Goal: Task Accomplishment & Management: Use online tool/utility

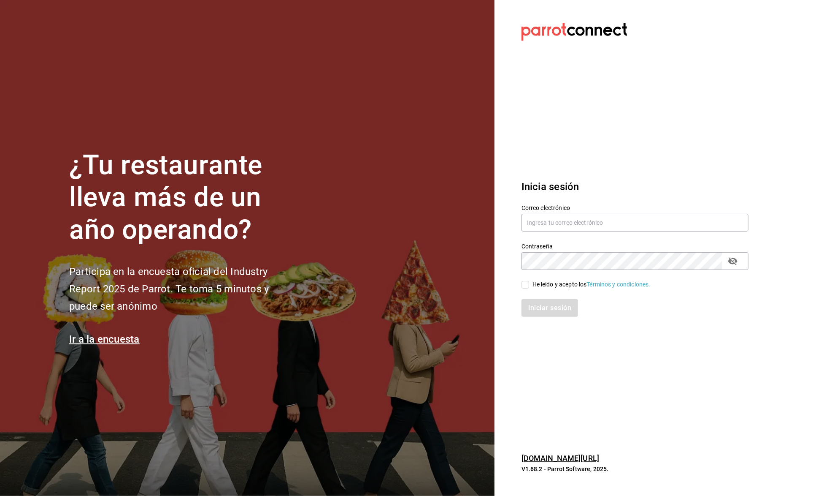
click at [534, 285] on div "He leído y acepto los Términos y condiciones." at bounding box center [592, 284] width 118 height 9
click at [529, 285] on input "He leído y acepto los Términos y condiciones." at bounding box center [526, 285] width 8 height 8
checkbox input "true"
click at [558, 219] on input "text" at bounding box center [635, 223] width 227 height 18
type input "[EMAIL_ADDRESS][DOMAIN_NAME]"
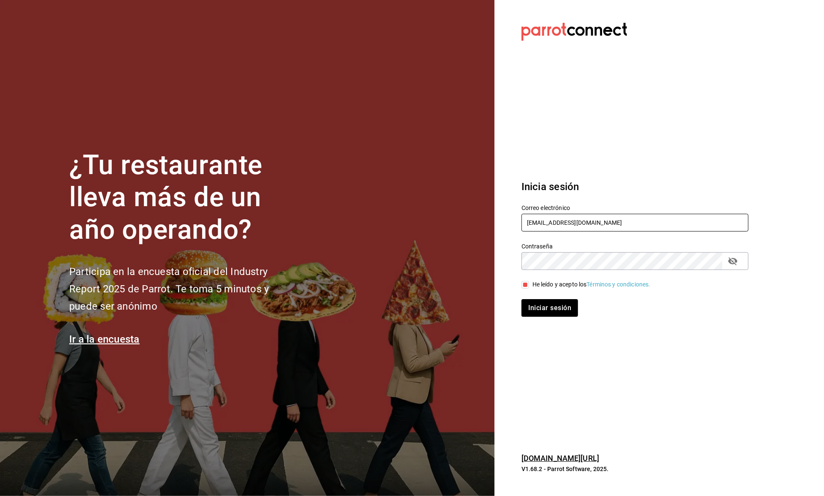
click at [550, 307] on button "Iniciar sesión" at bounding box center [550, 308] width 57 height 18
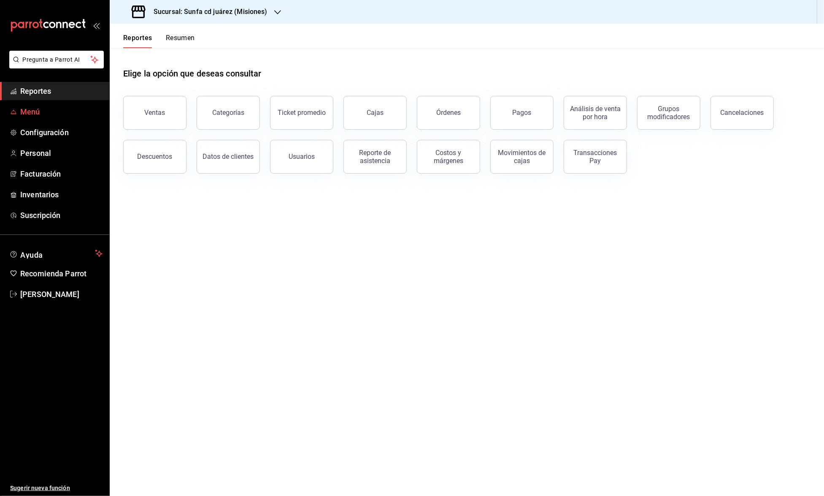
click at [57, 112] on span "Menú" at bounding box center [61, 111] width 82 height 11
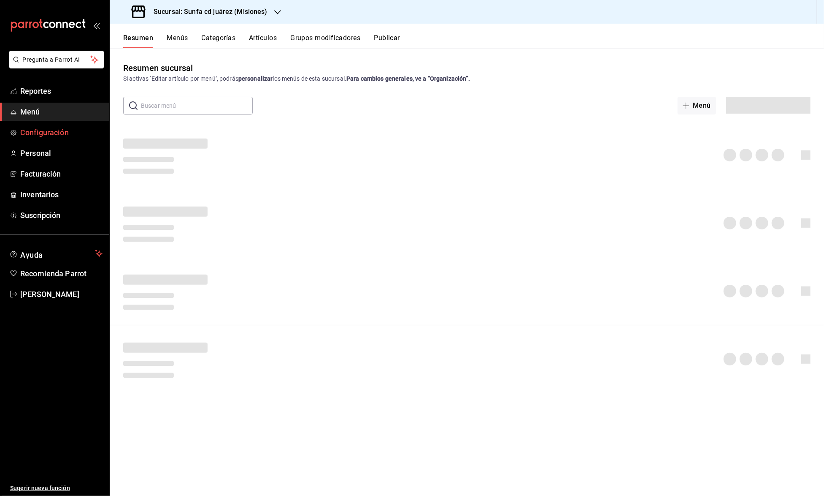
click at [70, 129] on span "Configuración" at bounding box center [61, 132] width 82 height 11
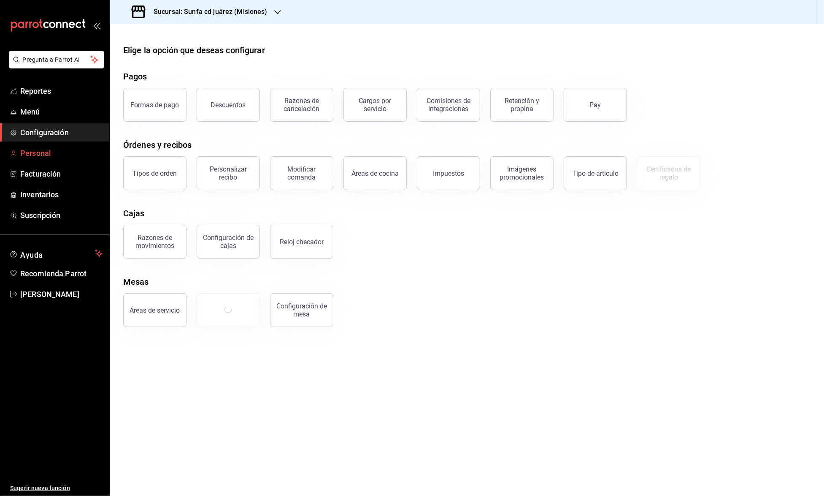
click at [61, 151] on span "Personal" at bounding box center [61, 152] width 82 height 11
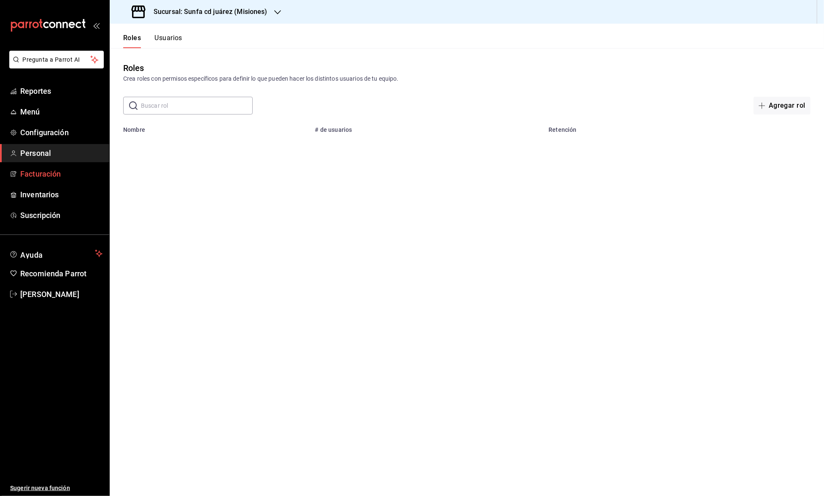
click at [59, 170] on span "Facturación" at bounding box center [61, 173] width 82 height 11
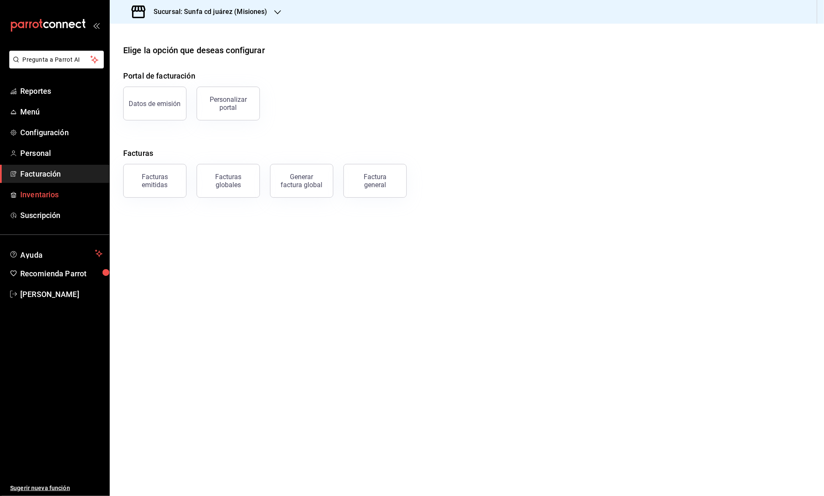
click at [48, 191] on span "Inventarios" at bounding box center [61, 194] width 82 height 11
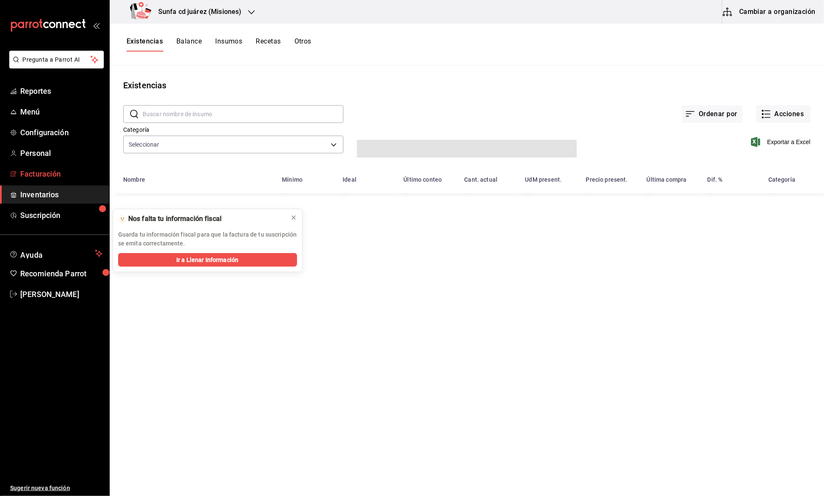
type input "8bf55984-bffa-4e3e-b54a-bd7d1919aef4,9980077f-c65c-4a5b-9f90-5615d5e2daab"
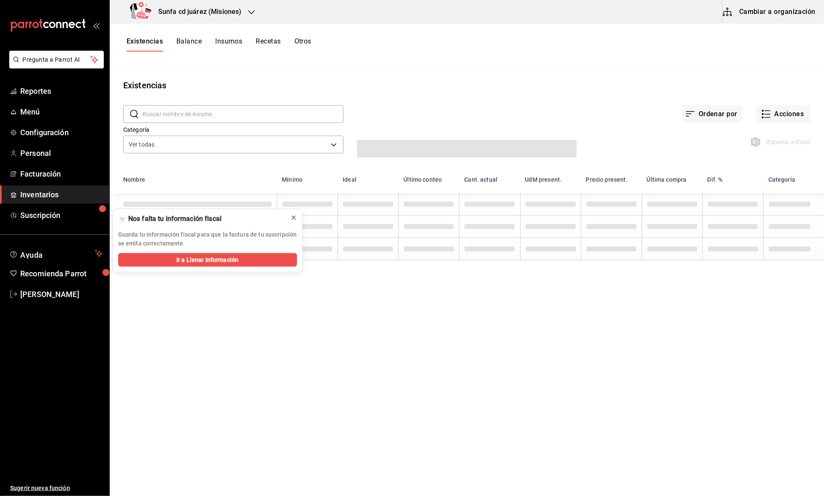
click at [294, 214] on icon at bounding box center [293, 217] width 7 height 7
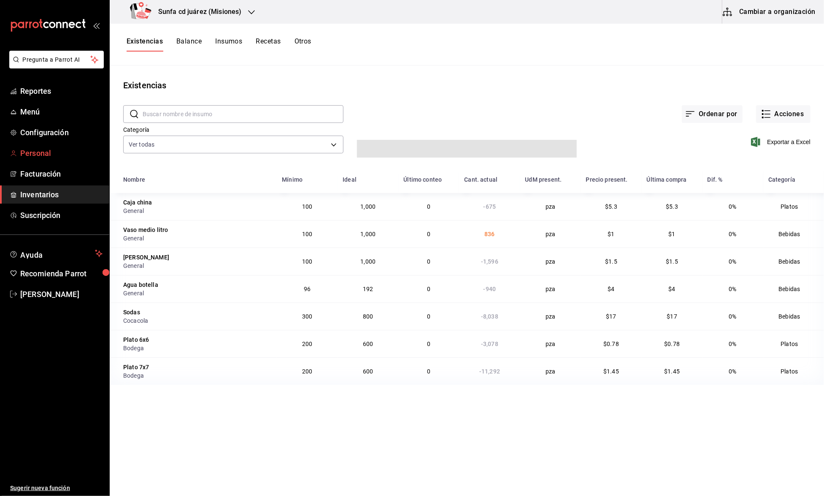
click at [44, 151] on span "Personal" at bounding box center [61, 152] width 82 height 11
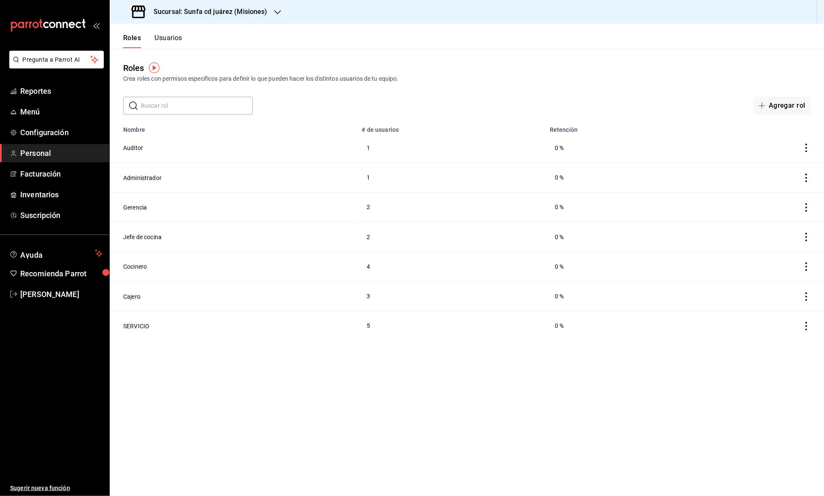
click at [507, 176] on td "1" at bounding box center [451, 178] width 188 height 30
click at [51, 93] on span "Reportes" at bounding box center [61, 90] width 82 height 11
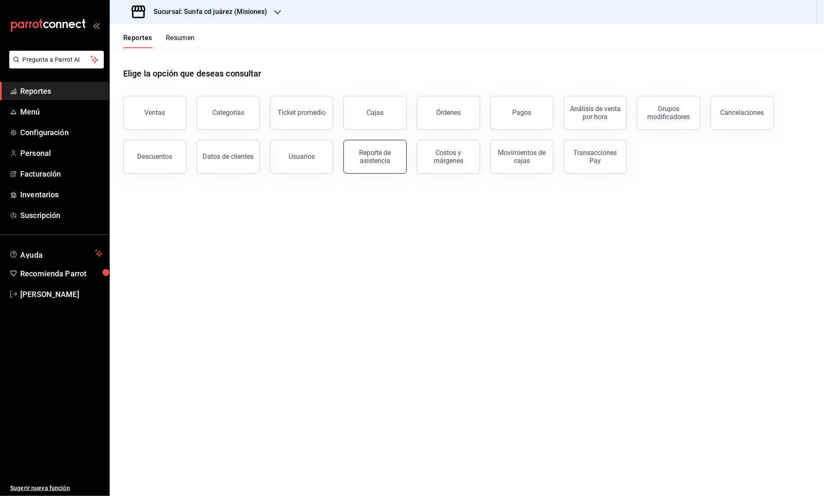
click at [376, 159] on div "Reporte de asistencia" at bounding box center [375, 157] width 52 height 16
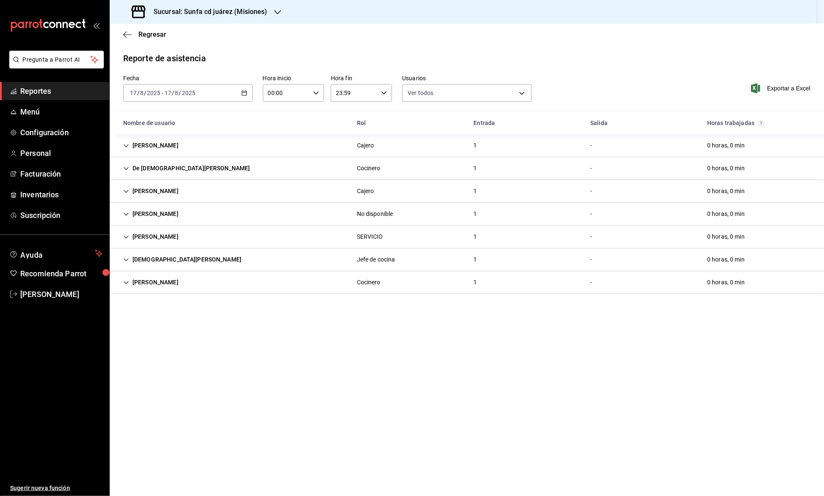
click at [243, 93] on icon "button" at bounding box center [244, 93] width 6 height 6
click at [170, 214] on span "Rango de fechas" at bounding box center [162, 213] width 65 height 9
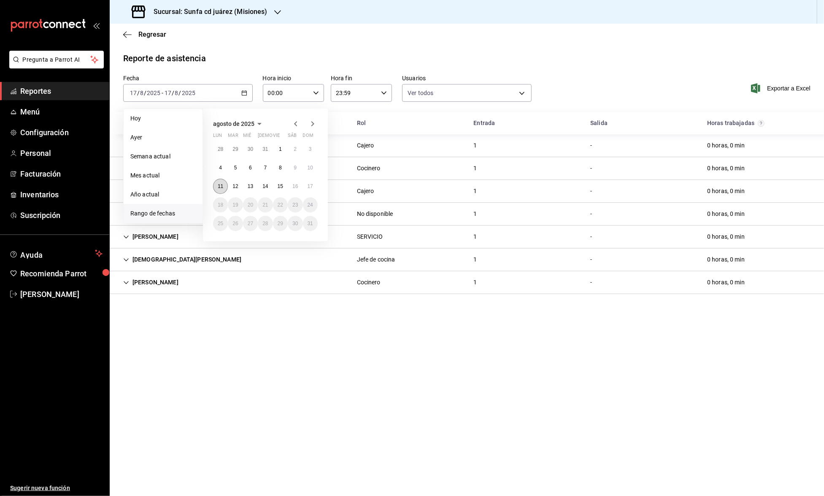
click at [220, 181] on button "11" at bounding box center [220, 186] width 15 height 15
click at [315, 189] on button "17" at bounding box center [310, 186] width 15 height 15
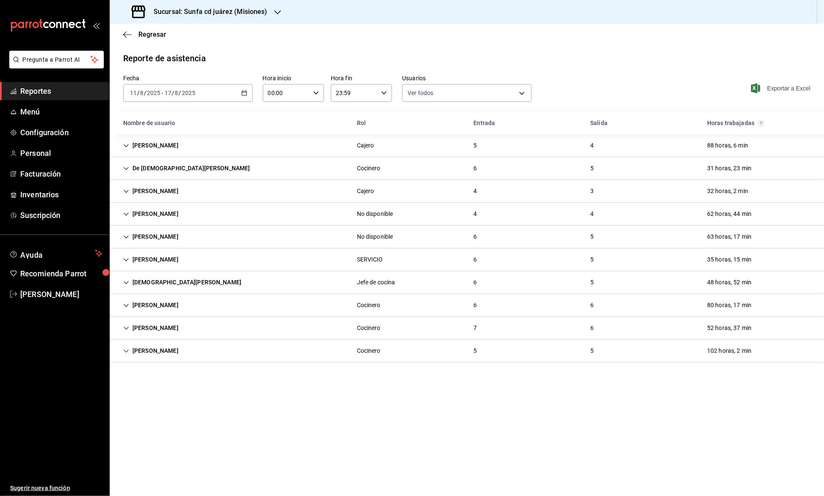
click at [794, 85] on span "Exportar a Excel" at bounding box center [782, 88] width 58 height 10
click at [608, 68] on div "Reporte de asistencia Fecha [DATE] [DATE] - [DATE] [DATE] Hora inicio 00:00 Hor…" at bounding box center [467, 207] width 715 height 310
click at [274, 6] on div "Sucursal: Sunfa cd juárez (Misiones)" at bounding box center [200, 12] width 168 height 24
click at [209, 60] on div "Sunfa cd juárez (Torres Sur)" at bounding box center [179, 55] width 138 height 19
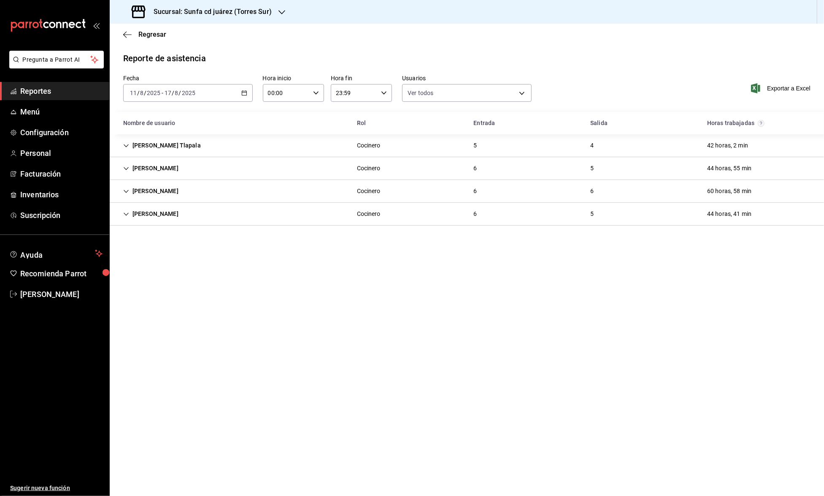
click at [244, 92] on \(Stroke\) "button" at bounding box center [244, 92] width 5 height 0
click at [171, 152] on span "Semana actual" at bounding box center [162, 156] width 65 height 9
click at [236, 87] on div "[DATE] [DATE] - [DATE] [DATE]" at bounding box center [188, 93] width 130 height 18
click at [171, 210] on span "Rango de fechas" at bounding box center [162, 213] width 65 height 9
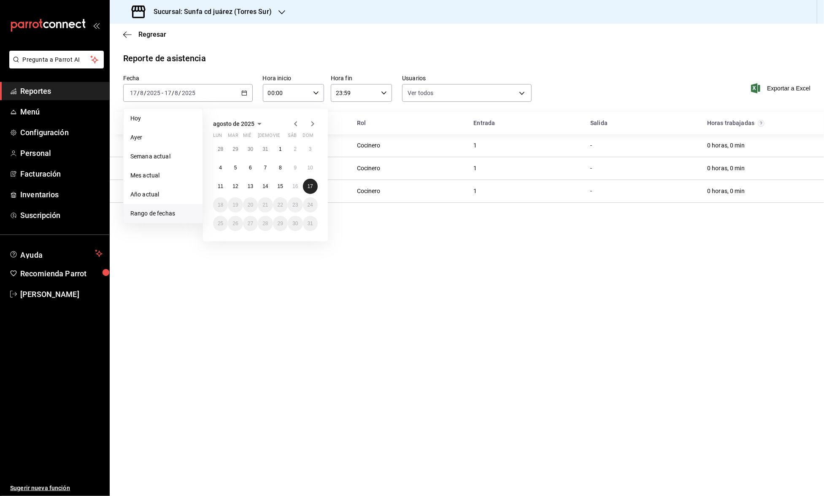
click at [313, 181] on button "17" at bounding box center [310, 186] width 15 height 15
click at [217, 183] on button "11" at bounding box center [220, 186] width 15 height 15
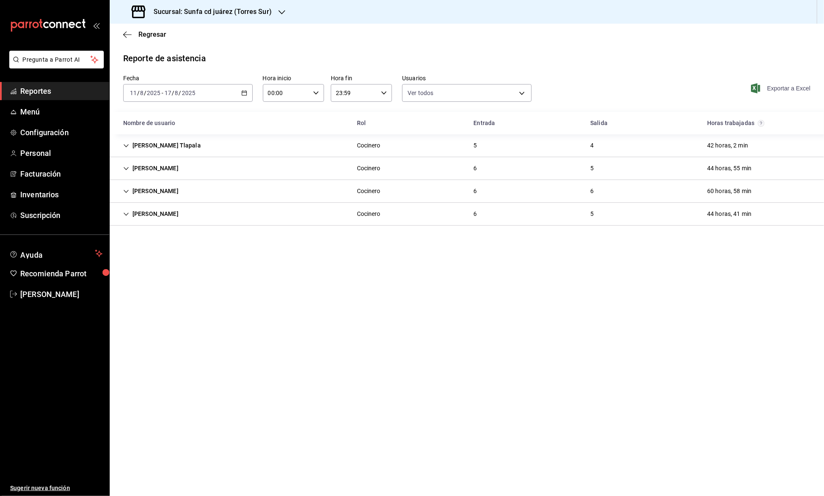
click at [780, 85] on span "Exportar a Excel" at bounding box center [782, 88] width 58 height 10
click at [766, 92] on span "Exportar a Excel" at bounding box center [782, 88] width 58 height 10
click at [279, 9] on icon "button" at bounding box center [282, 12] width 7 height 7
click at [203, 71] on div "[GEOGRAPHIC_DATA] ([GEOGRAPHIC_DATA])" at bounding box center [178, 74] width 125 height 9
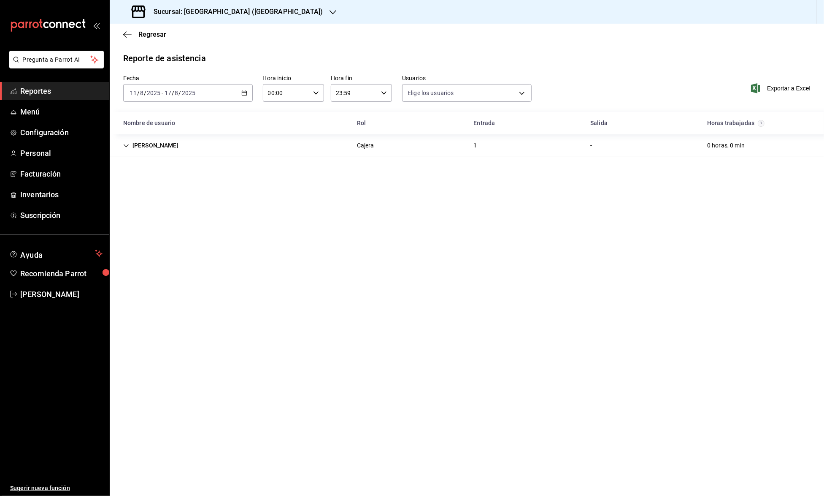
type input "1ce8481e-ea7b-42d0-a8c6-460f11141c42,642766a3-8a09-4ba2-866c-ab1d9f6a3057,f625b…"
click at [252, 94] on div "Fecha [DATE] [DATE] - [DATE] [DATE] Hora inicio 00:00 Hora inicio Hora fin 23:5…" at bounding box center [467, 93] width 715 height 37
click at [247, 93] on div "[DATE] [DATE] - [DATE] [DATE]" at bounding box center [188, 93] width 130 height 18
click at [168, 218] on li "Rango de fechas" at bounding box center [163, 213] width 79 height 19
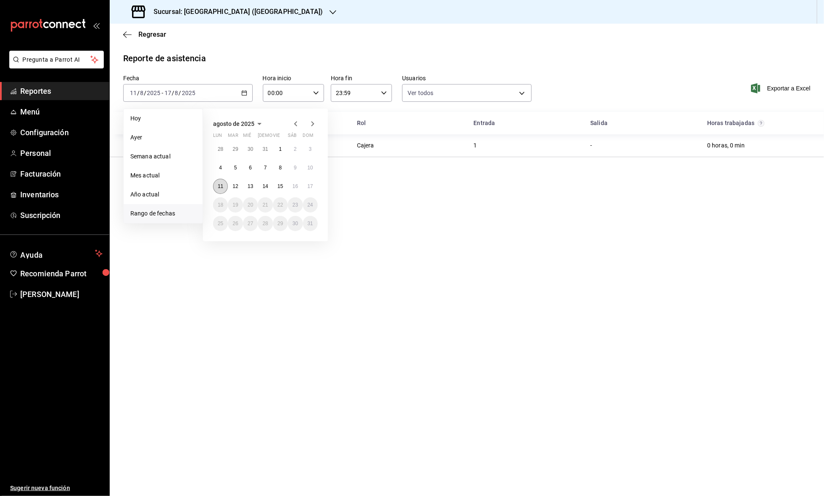
click at [225, 184] on button "11" at bounding box center [220, 186] width 15 height 15
click at [314, 184] on button "17" at bounding box center [310, 186] width 15 height 15
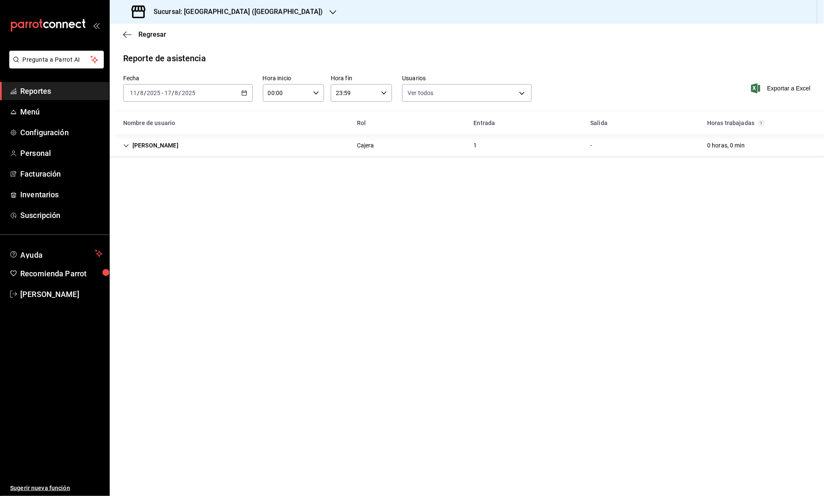
click at [129, 147] on div "[PERSON_NAME]" at bounding box center [150, 146] width 69 height 16
